Goal: Share content: Share content

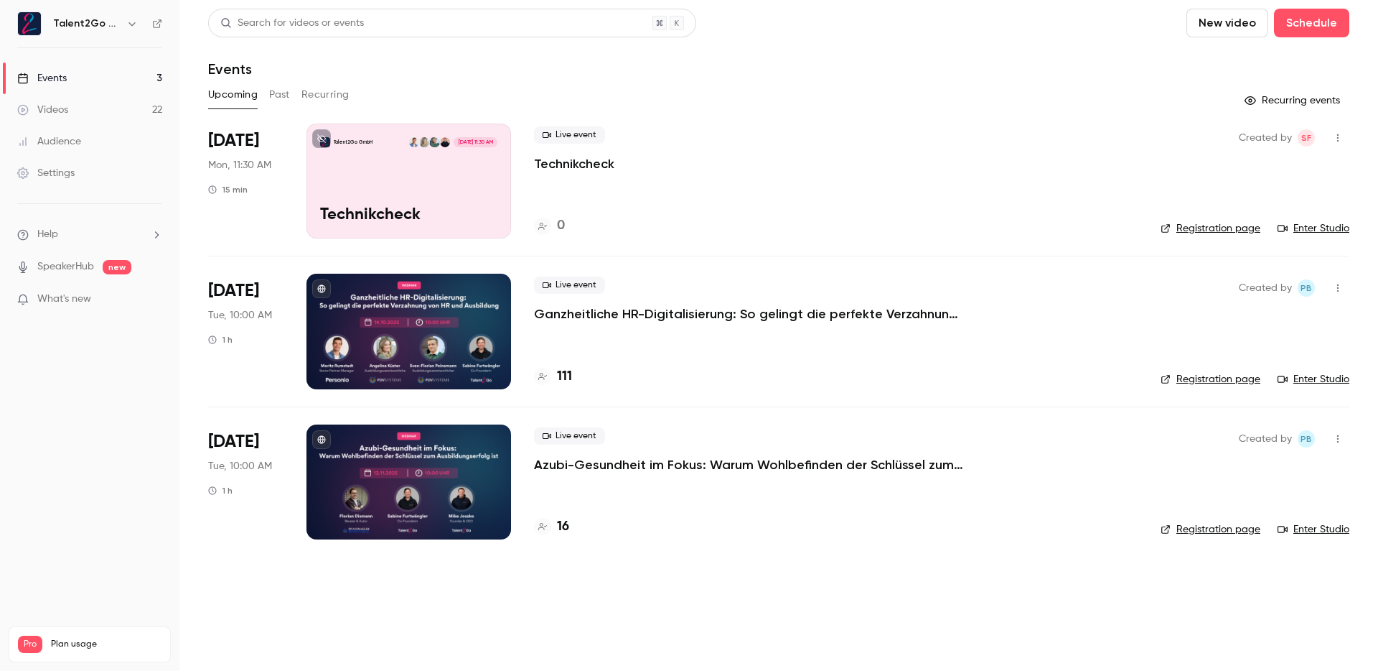
click at [1010, 113] on div "Search for videos or events New video Schedule Events Upcoming Past Recurring R…" at bounding box center [778, 283] width 1141 height 548
click at [710, 464] on p "Azubi-Gesundheit im Fokus: Warum Wohlbefinden der Schlüssel zum Ausbildungserfo…" at bounding box center [749, 464] width 431 height 17
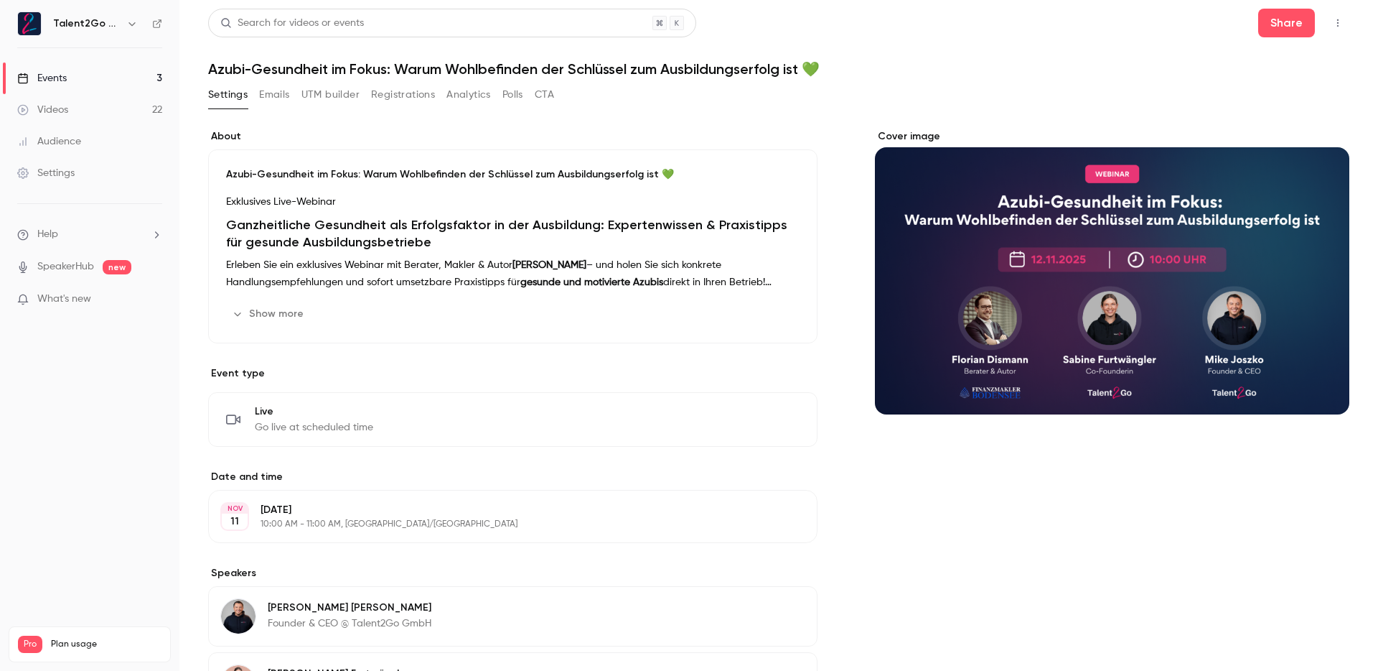
click at [1013, 266] on div "Cover image" at bounding box center [1112, 271] width 475 height 285
click at [0, 0] on input "Cover image" at bounding box center [0, 0] width 0 height 0
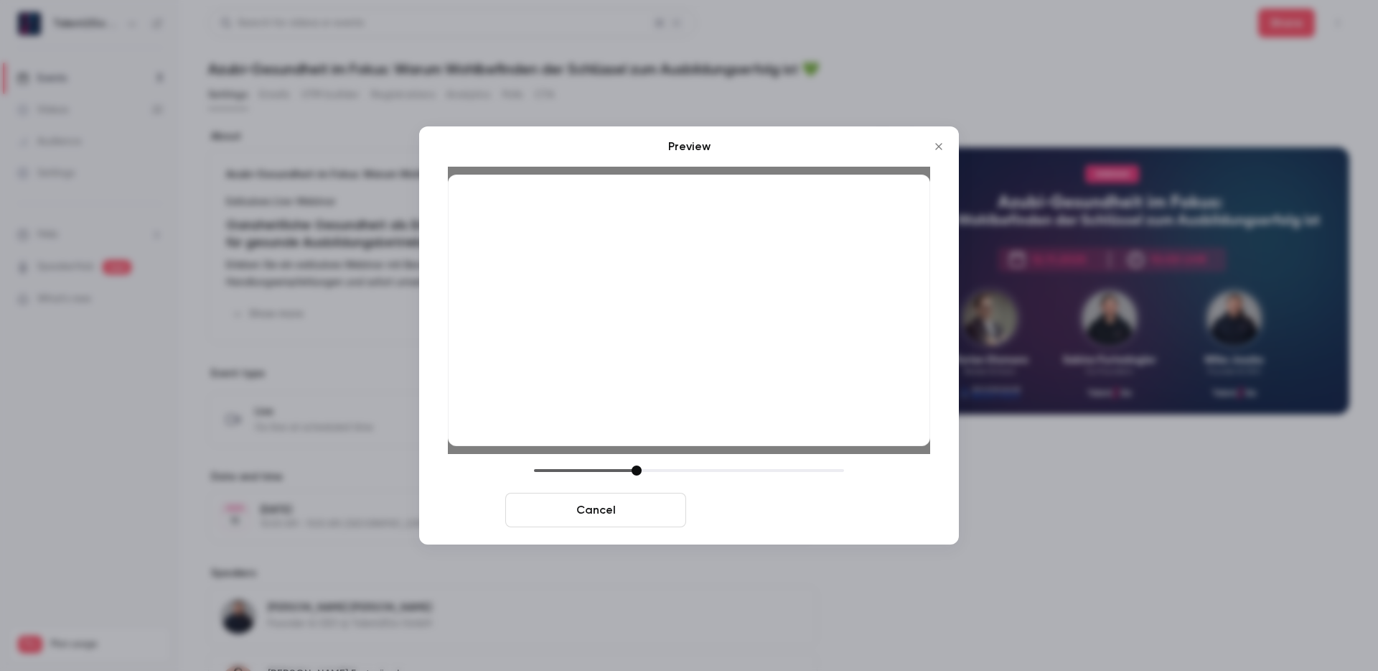
click at [818, 510] on button "Save cover" at bounding box center [782, 509] width 181 height 34
click at [785, 516] on button "Save cover" at bounding box center [782, 509] width 181 height 34
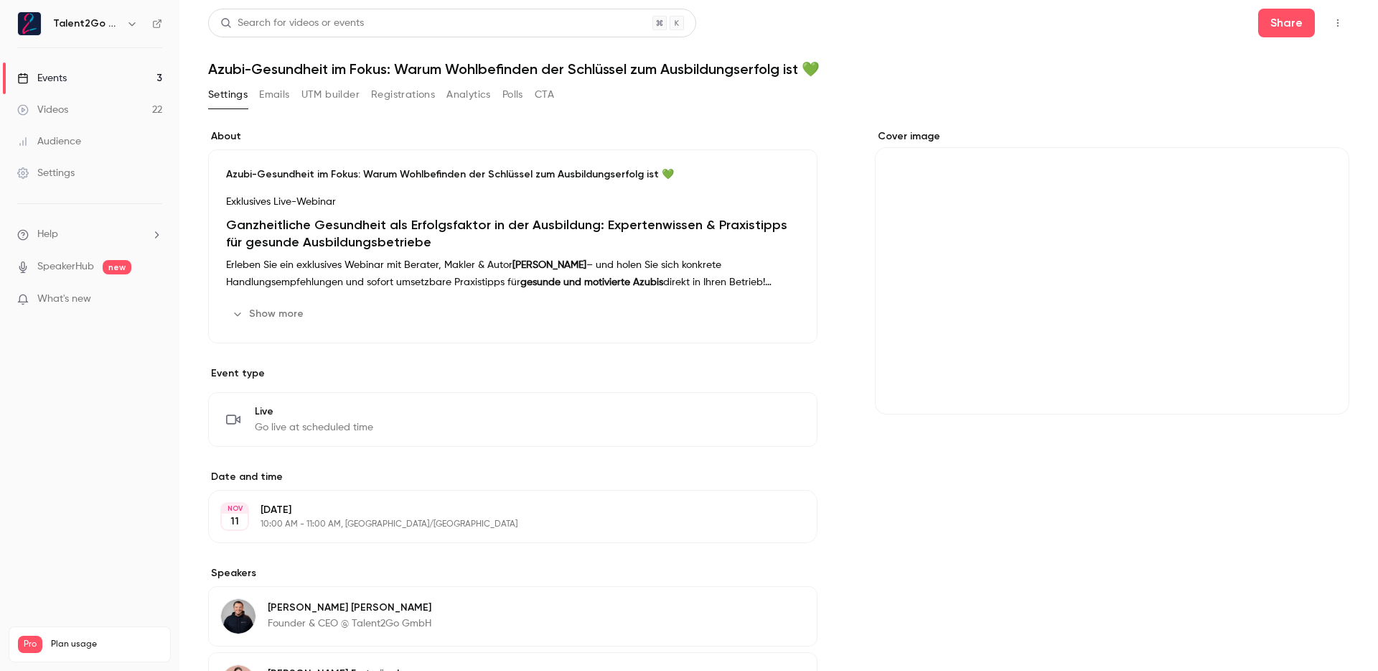
click at [1055, 67] on h1 "Azubi-Gesundheit im Fokus: Warum Wohlbefinden der Schlüssel zum Ausbildungserfo…" at bounding box center [778, 68] width 1141 height 17
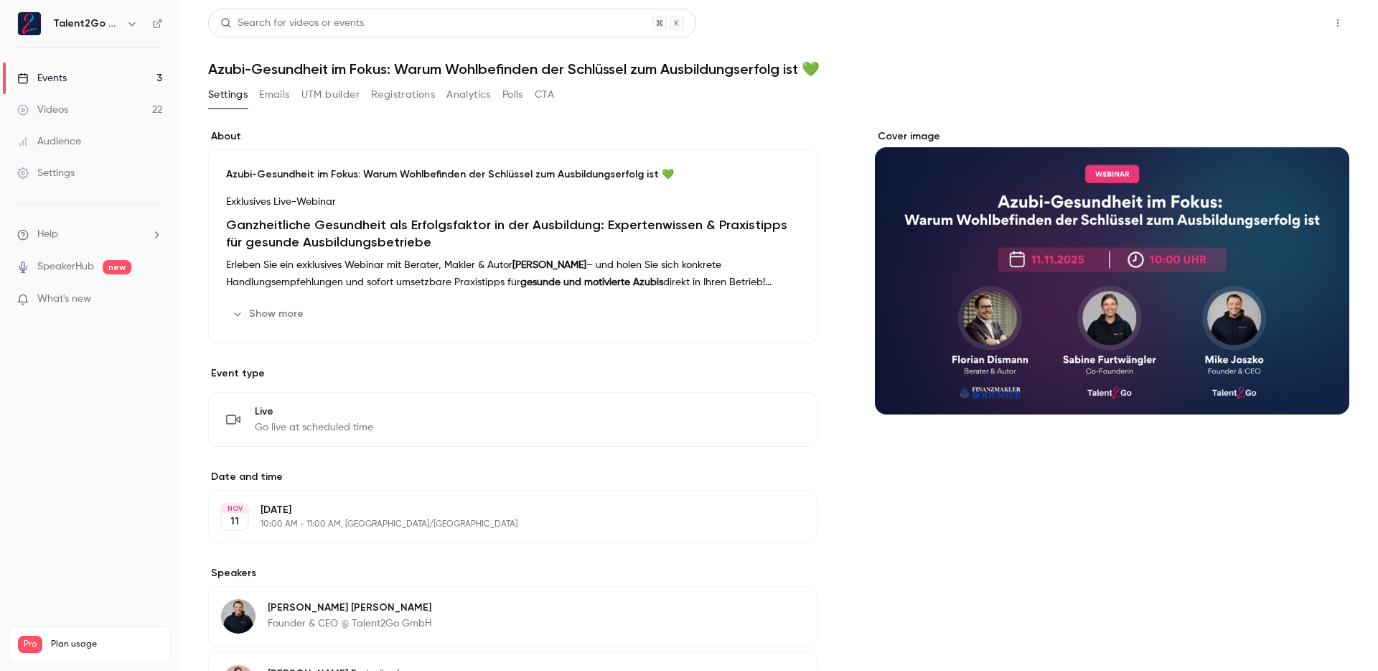
click at [1266, 26] on button "Share" at bounding box center [1286, 23] width 57 height 29
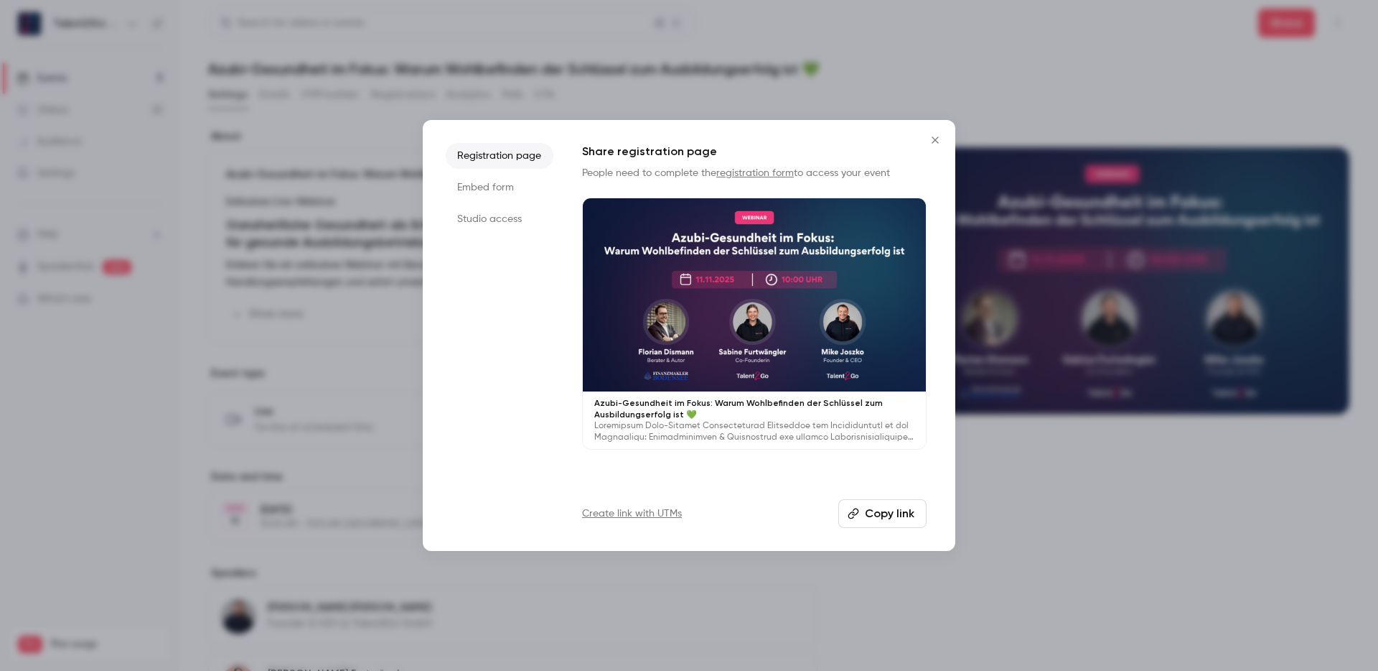
click at [876, 504] on button "Copy link" at bounding box center [883, 513] width 88 height 29
